Goal: Task Accomplishment & Management: Use online tool/utility

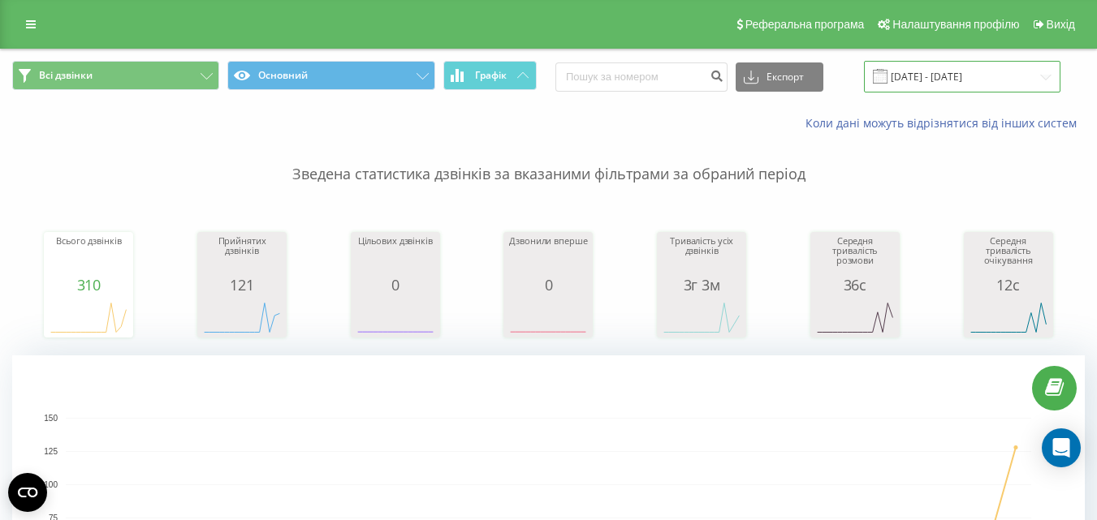
click at [950, 83] on input "01.01.2024 - 01.02.2024" at bounding box center [962, 77] width 196 height 32
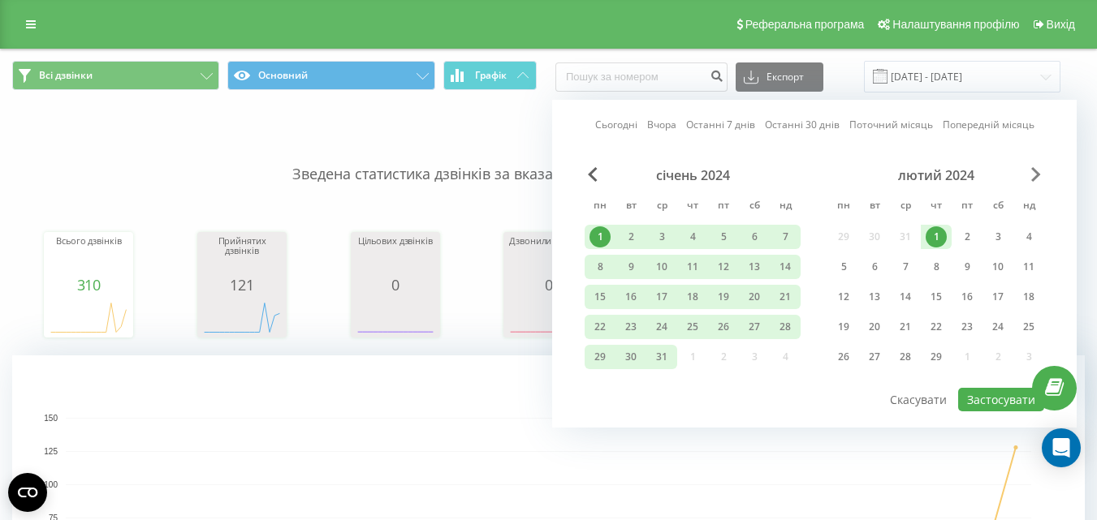
click at [1034, 173] on span "Next Month" at bounding box center [1036, 174] width 10 height 15
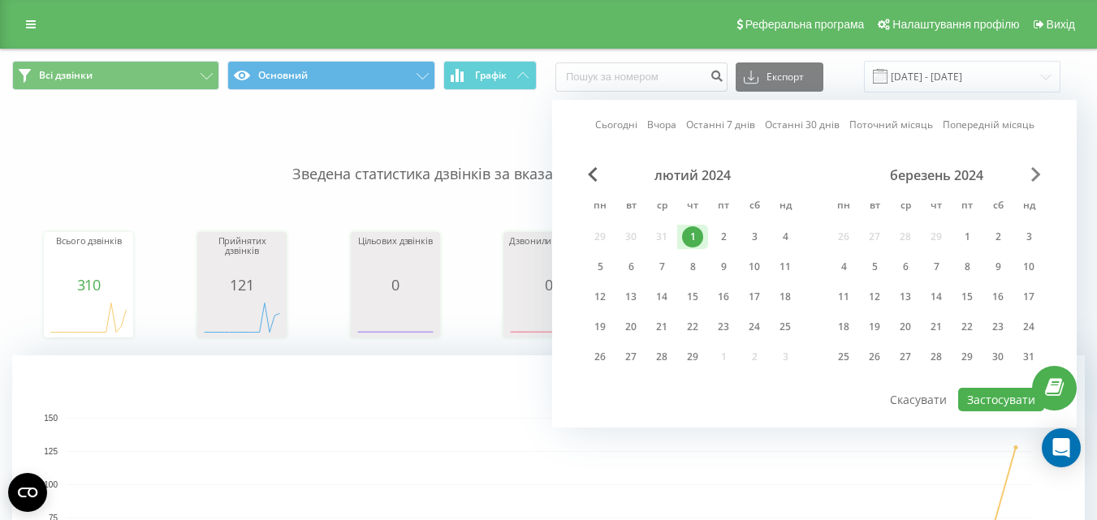
click at [1034, 173] on span "Next Month" at bounding box center [1036, 174] width 10 height 15
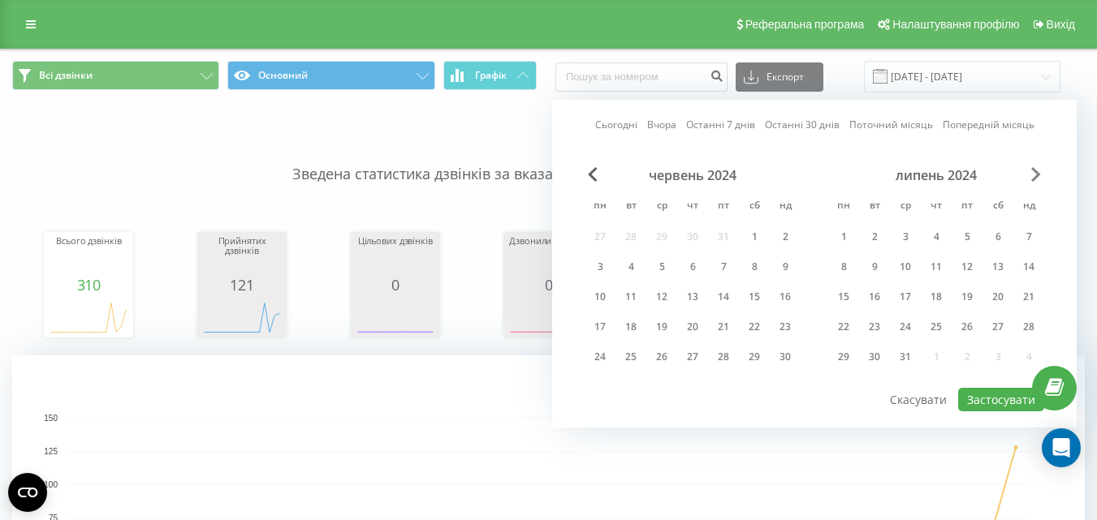
click at [1034, 173] on span "Next Month" at bounding box center [1036, 174] width 10 height 15
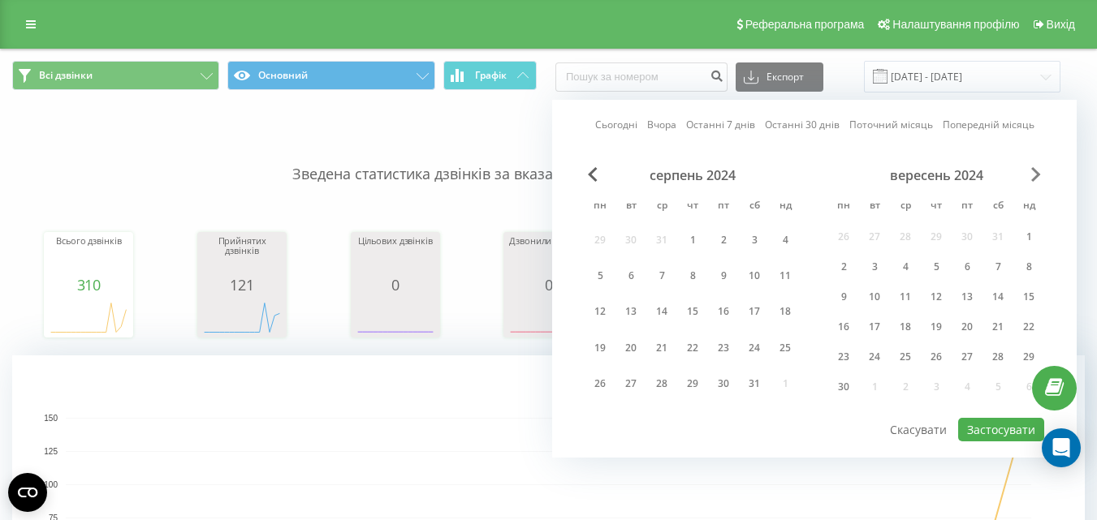
click at [1034, 173] on span "Next Month" at bounding box center [1036, 174] width 10 height 15
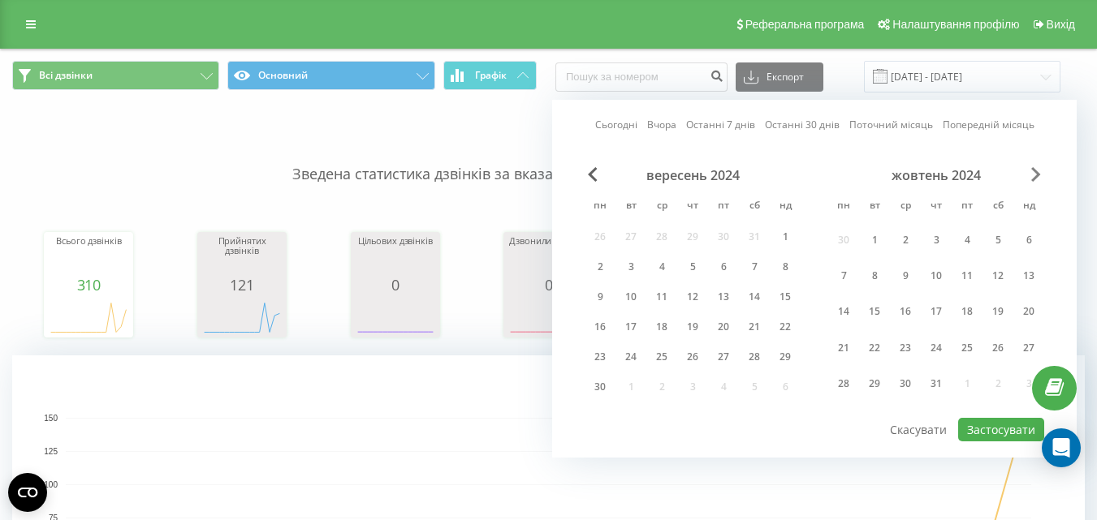
click at [1034, 173] on span "Next Month" at bounding box center [1036, 174] width 10 height 15
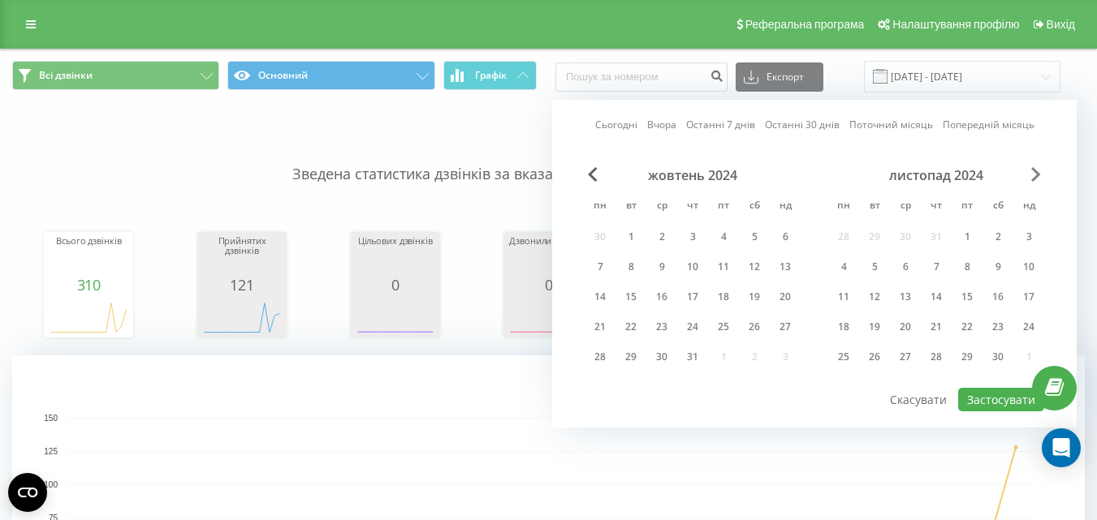
click at [1034, 173] on span "Next Month" at bounding box center [1036, 174] width 10 height 15
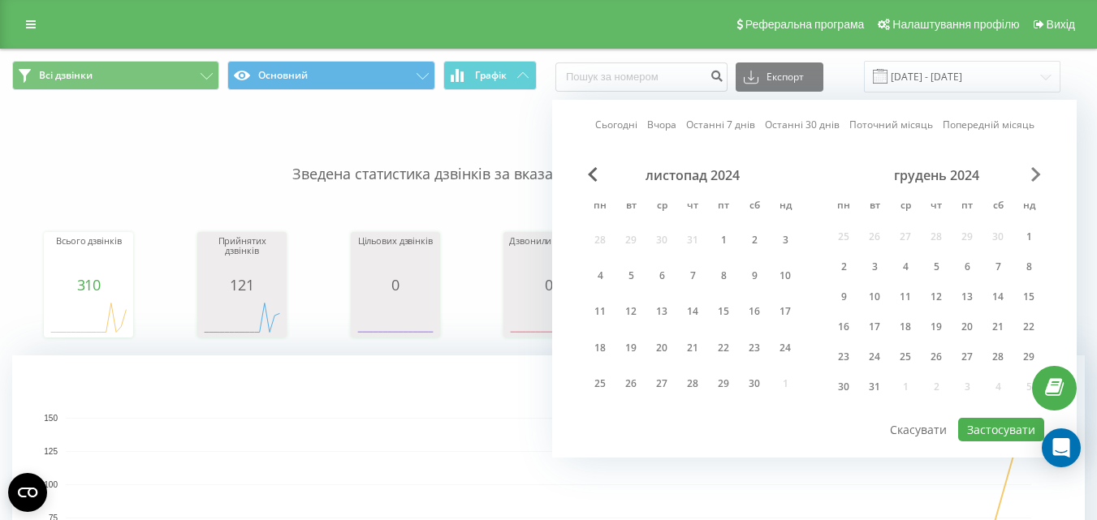
click at [1034, 173] on span "Next Month" at bounding box center [1036, 174] width 10 height 15
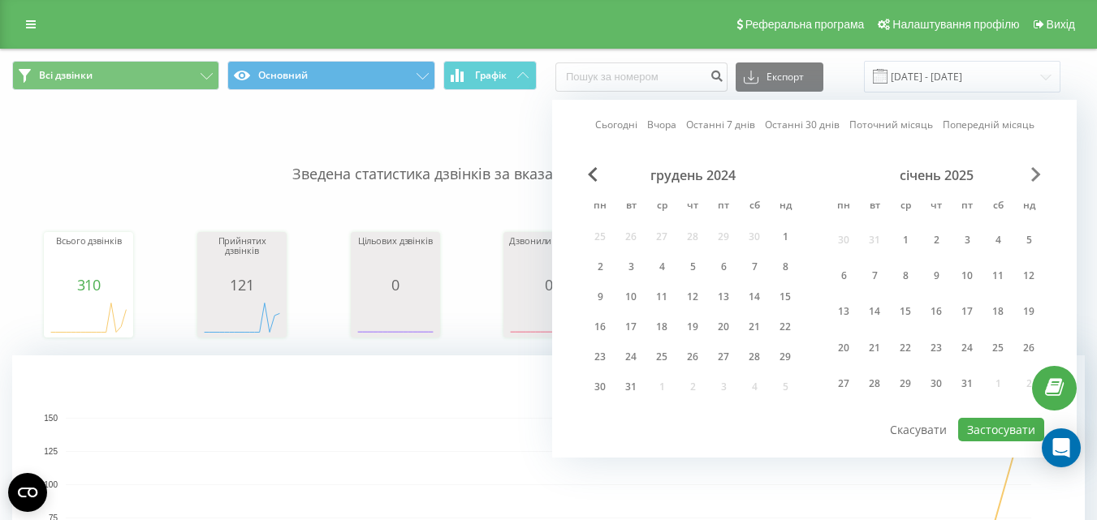
click at [1034, 173] on span "Next Month" at bounding box center [1036, 174] width 10 height 15
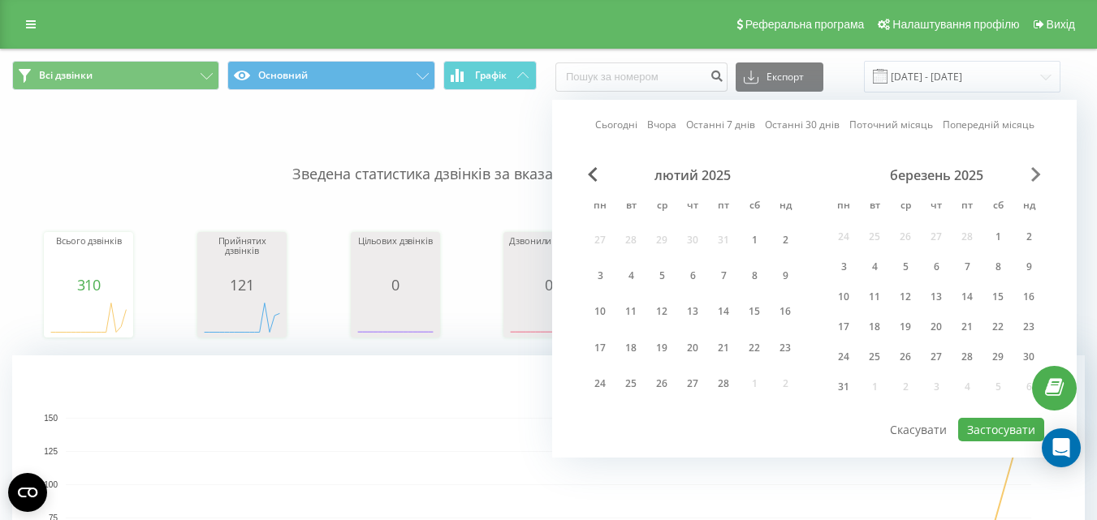
click at [1034, 173] on span "Next Month" at bounding box center [1036, 174] width 10 height 15
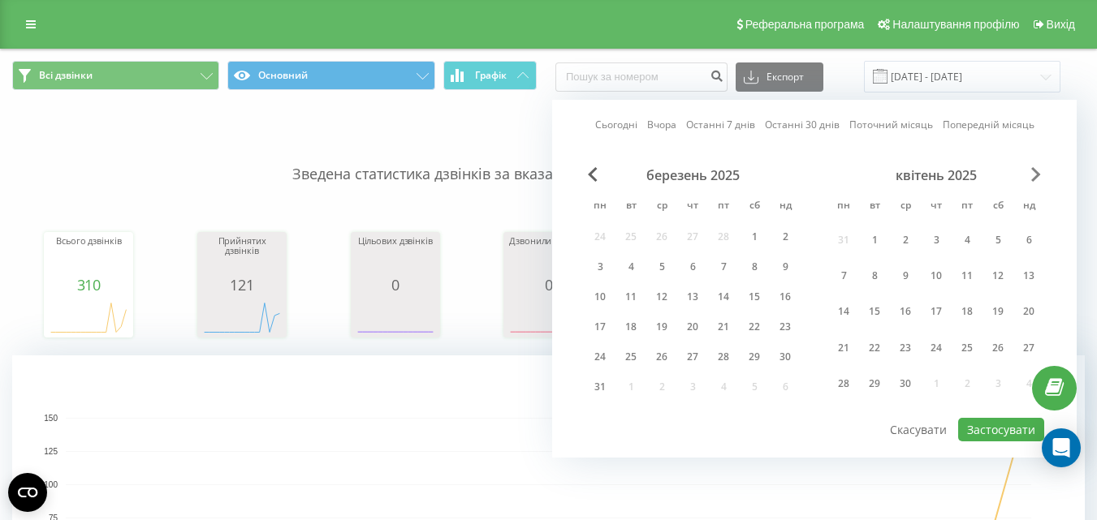
click at [1034, 173] on span "Next Month" at bounding box center [1036, 174] width 10 height 15
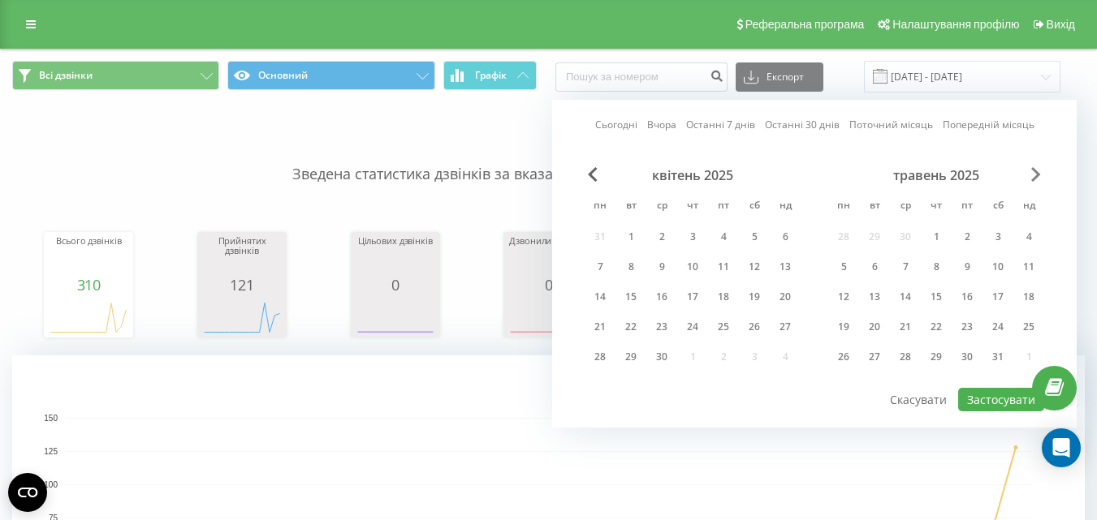
click at [1034, 173] on span "Next Month" at bounding box center [1036, 174] width 10 height 15
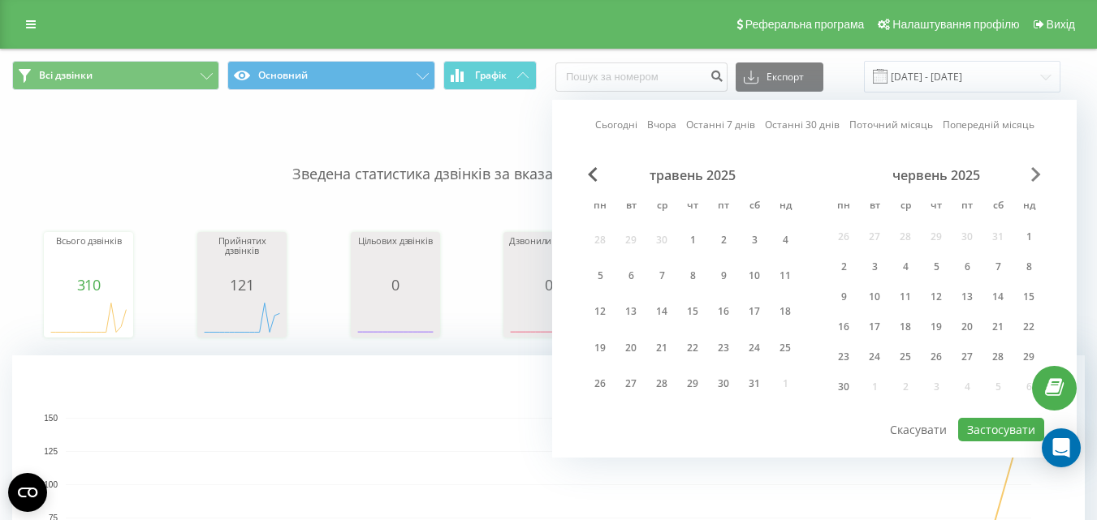
click at [1034, 173] on span "Next Month" at bounding box center [1036, 174] width 10 height 15
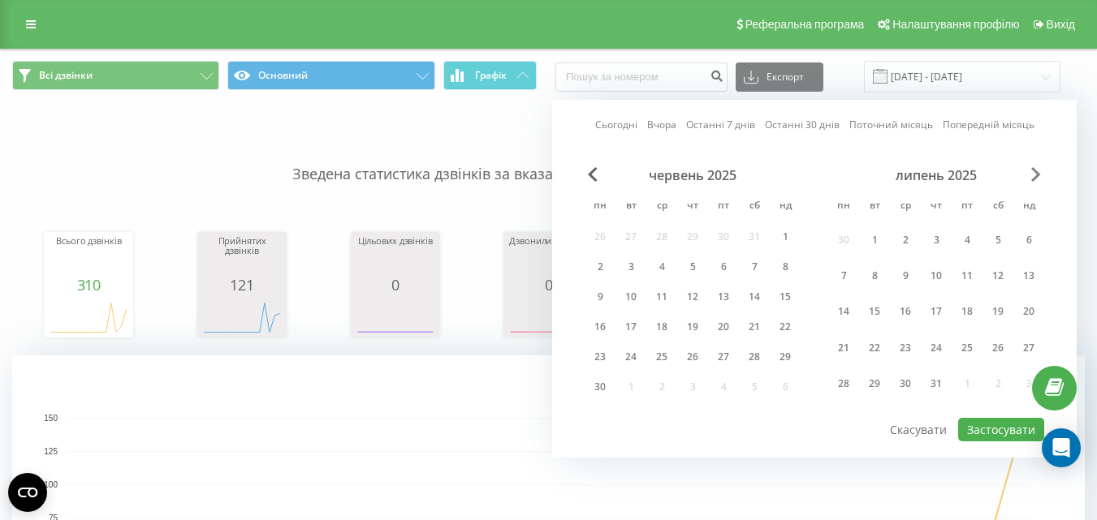
click at [1034, 173] on span "Next Month" at bounding box center [1036, 174] width 10 height 15
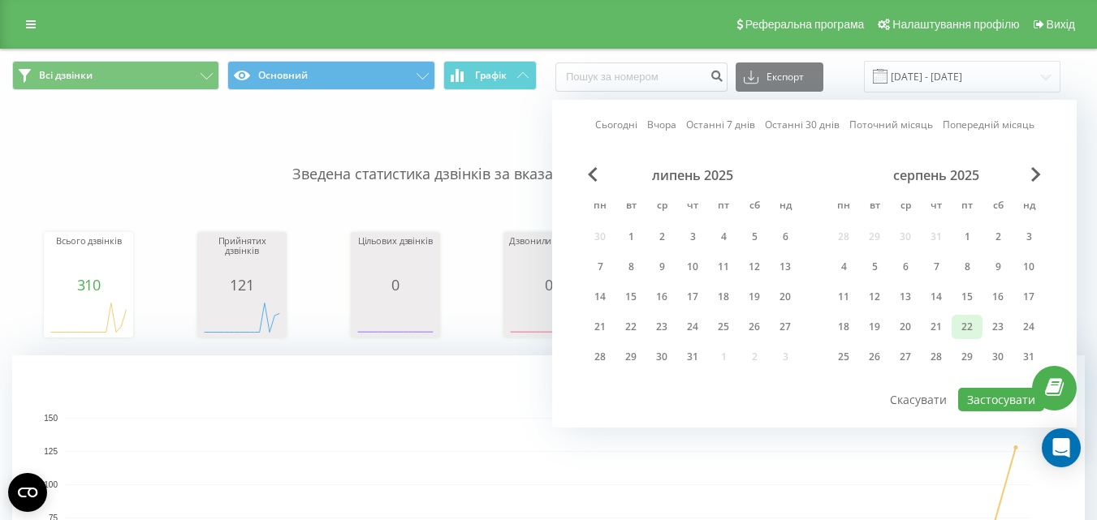
click at [970, 330] on div "22" at bounding box center [966, 327] width 21 height 21
click at [989, 398] on button "Застосувати" at bounding box center [1001, 400] width 86 height 24
type input "[DATE] - [DATE]"
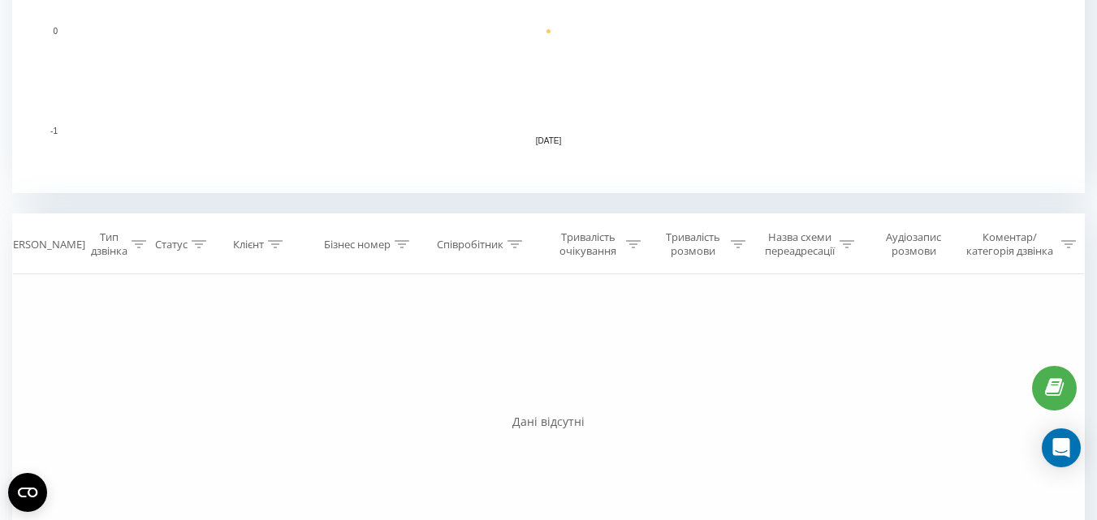
scroll to position [325, 0]
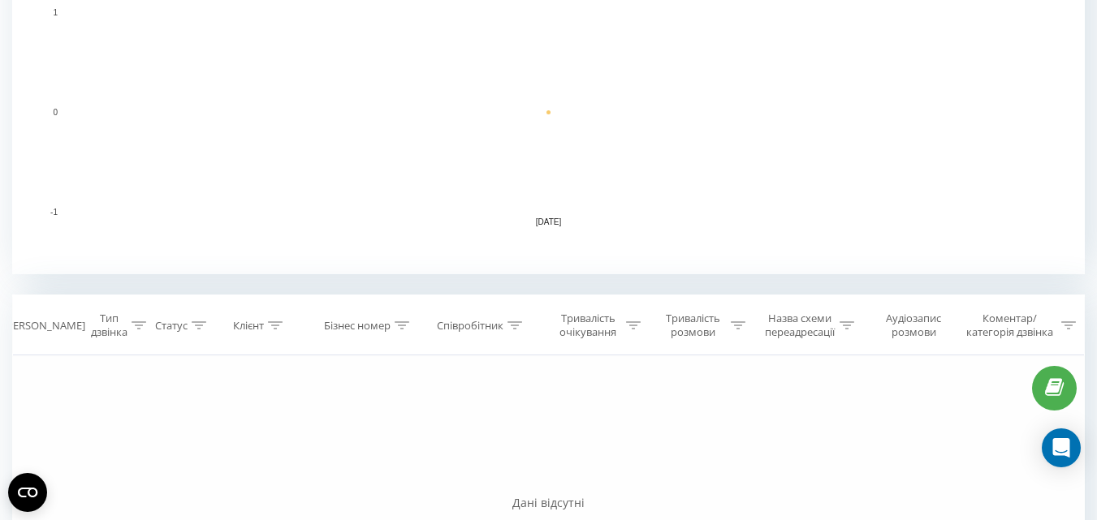
scroll to position [325, 0]
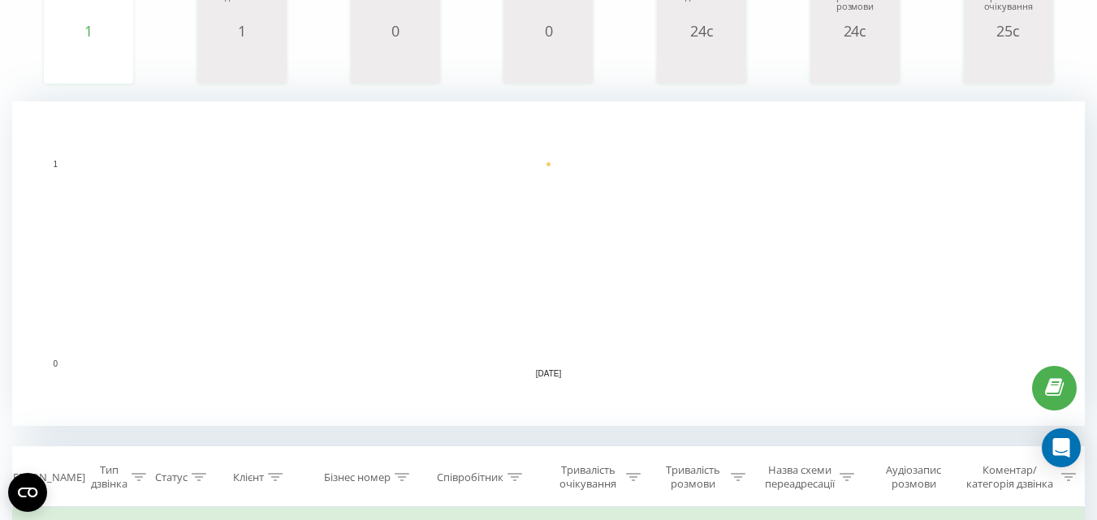
scroll to position [498, 0]
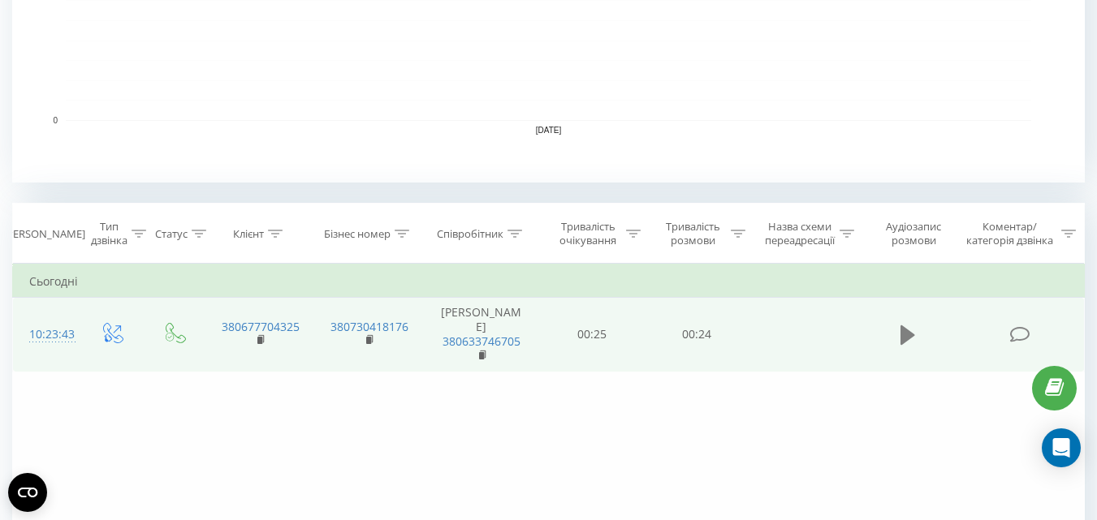
click at [903, 335] on icon at bounding box center [907, 334] width 15 height 19
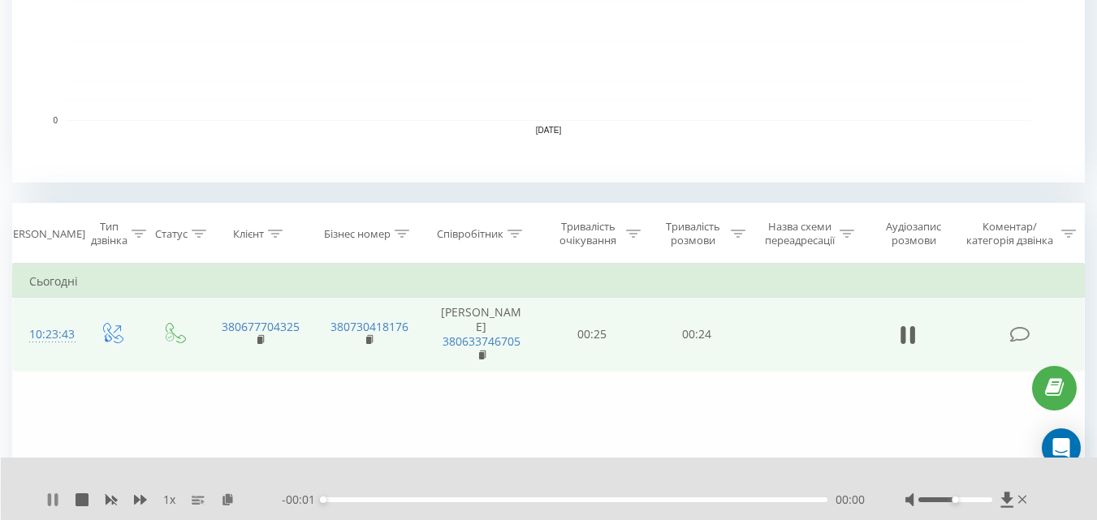
click at [56, 502] on icon at bounding box center [55, 499] width 3 height 13
click at [225, 495] on icon at bounding box center [228, 498] width 14 height 11
